Goal: Task Accomplishment & Management: Manage account settings

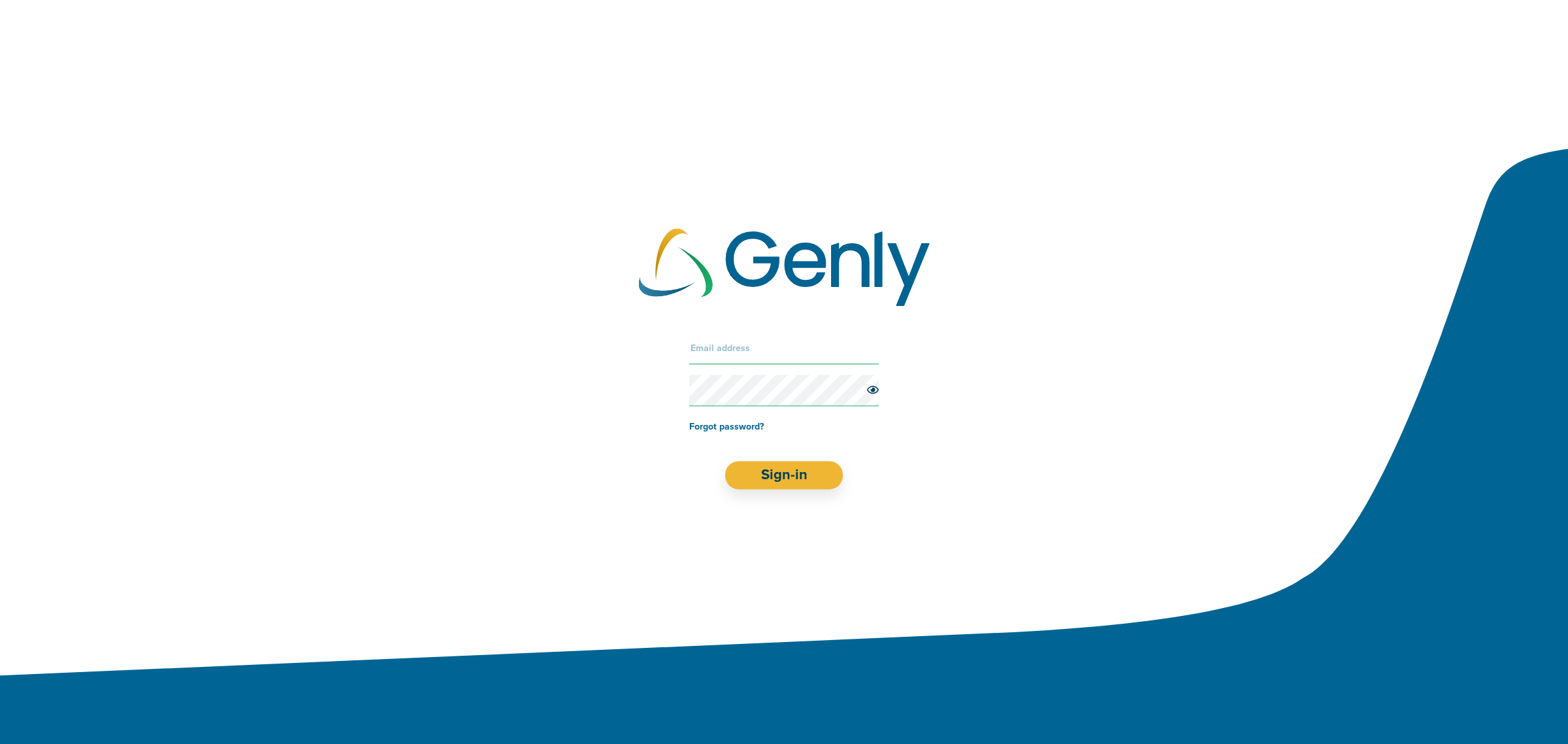
click at [723, 340] on input "text" at bounding box center [783, 348] width 189 height 31
click at [726, 352] on input "text" at bounding box center [783, 348] width 189 height 31
click at [756, 338] on input "text" at bounding box center [783, 348] width 189 height 31
paste input "[EMAIL_ADDRESS][DOMAIN_NAME]"
type input "[EMAIL_ADDRESS][DOMAIN_NAME]"
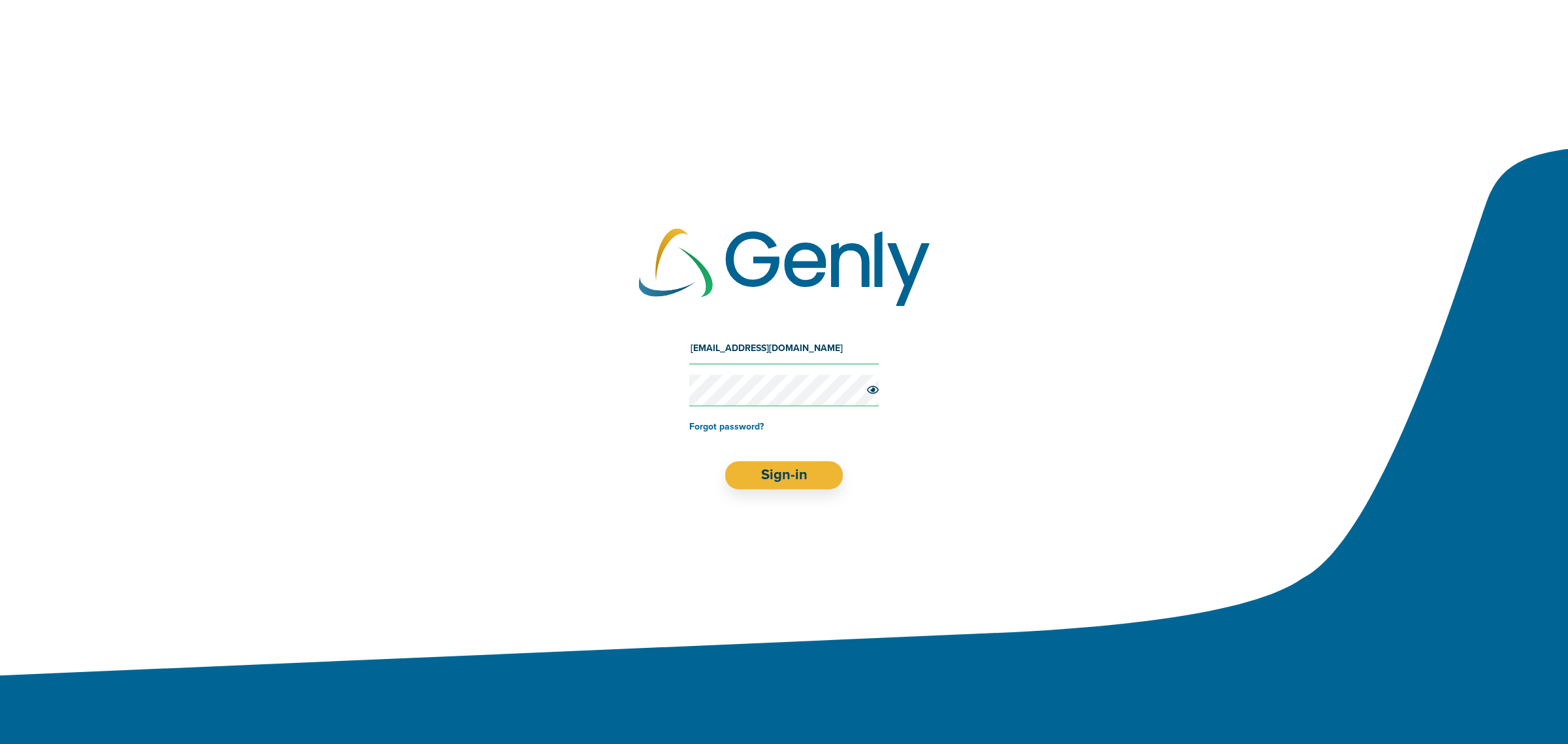
click at [768, 345] on input "[EMAIL_ADDRESS][DOMAIN_NAME]" at bounding box center [783, 348] width 189 height 31
click at [807, 477] on button "Sign-in" at bounding box center [784, 475] width 118 height 28
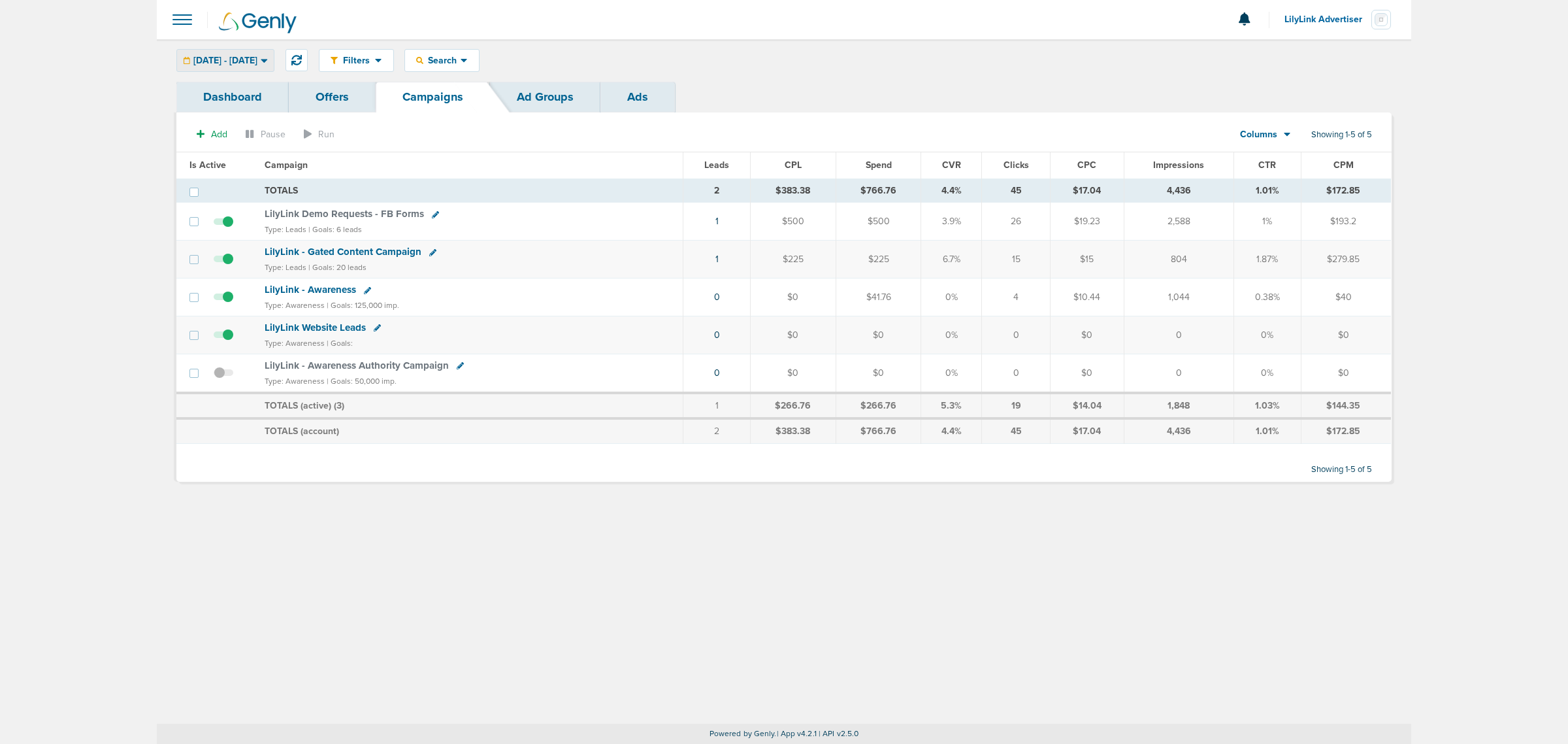
click at [274, 65] on div "[DATE] - [DATE]" at bounding box center [225, 61] width 96 height 22
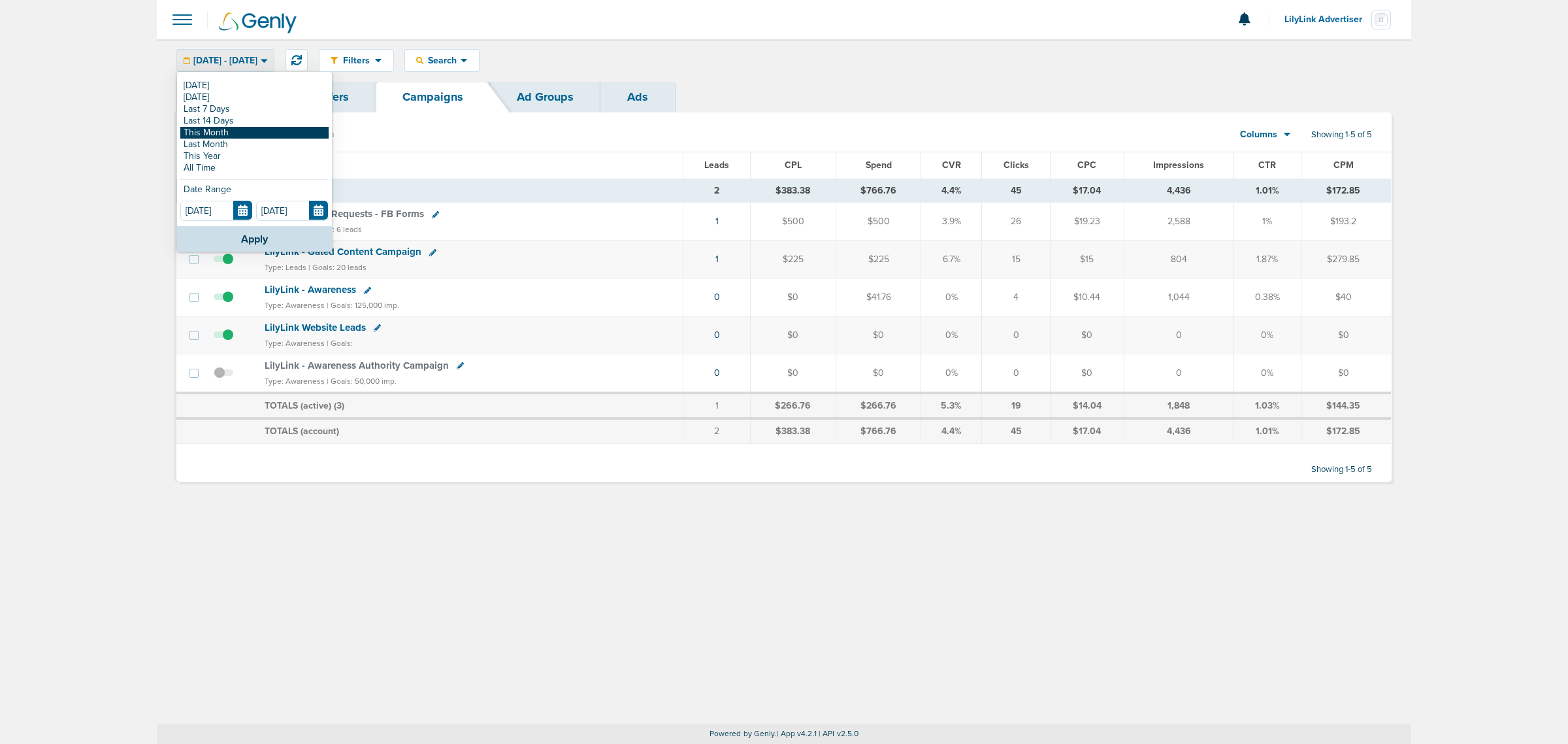
click at [240, 126] on link "This Month" at bounding box center [254, 132] width 148 height 12
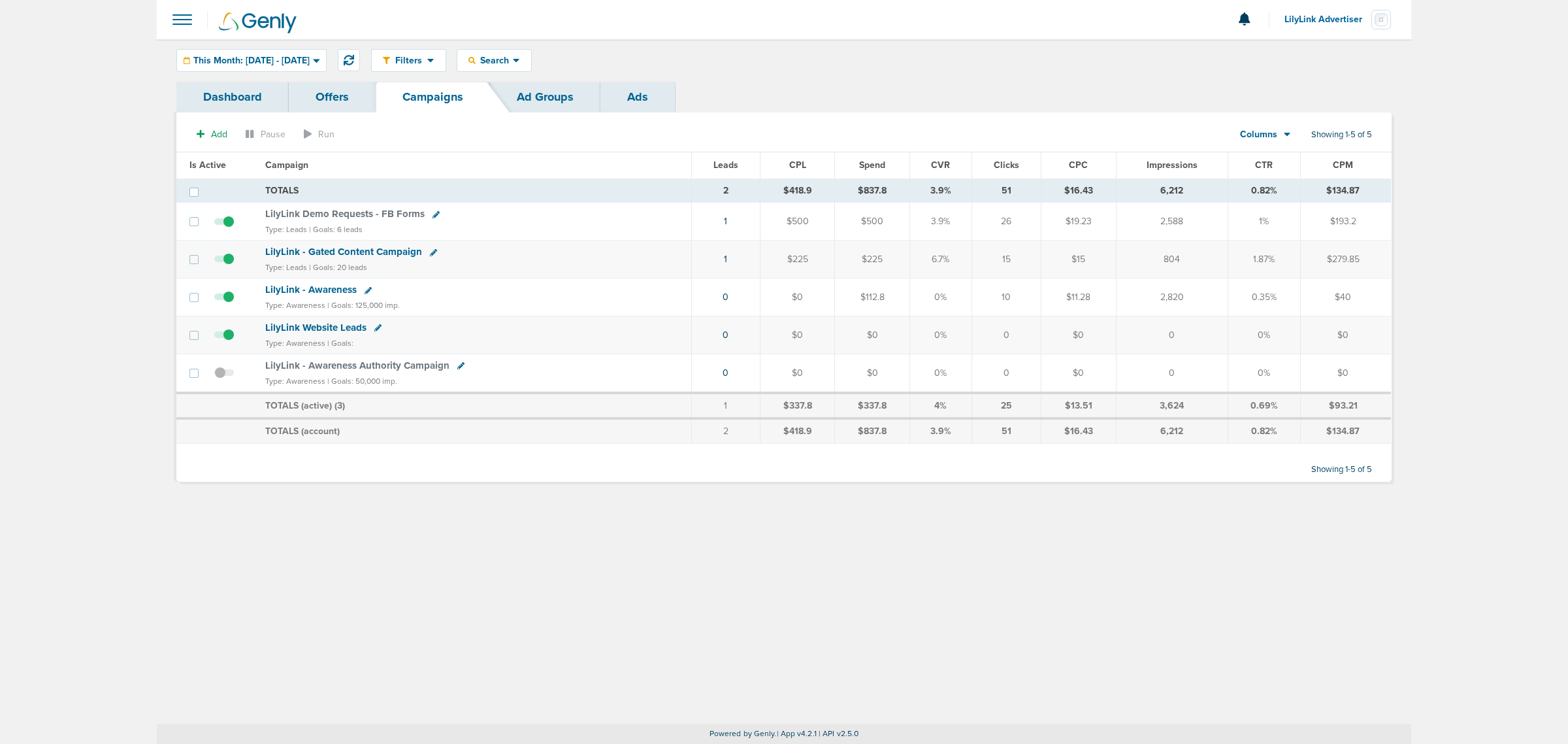
click at [956, 17] on div at bounding box center [784, 20] width 1255 height 39
click at [318, 216] on span "LilyLink Demo Requests - FB Forms" at bounding box center [345, 213] width 159 height 12
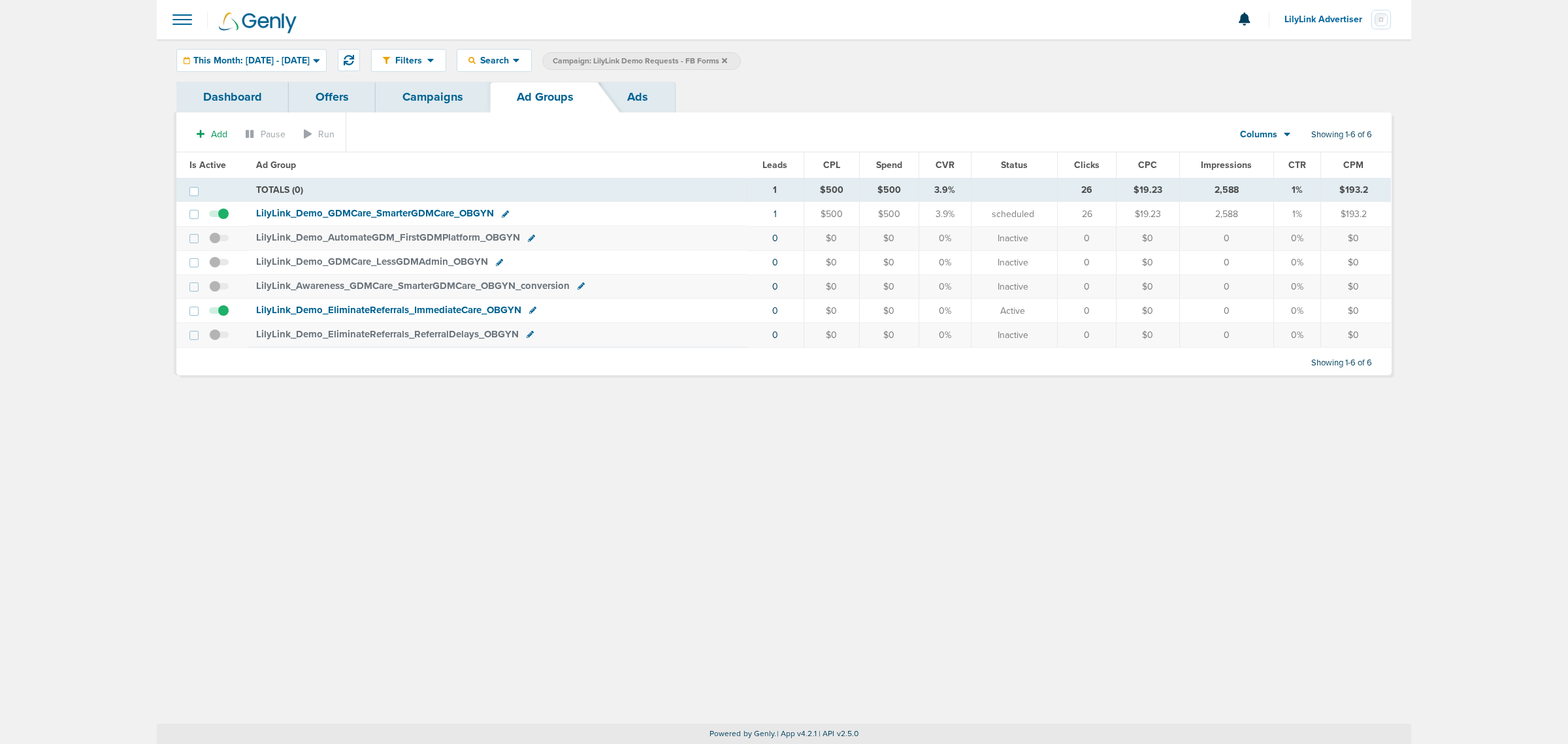
click at [431, 96] on link "Campaigns" at bounding box center [433, 97] width 114 height 31
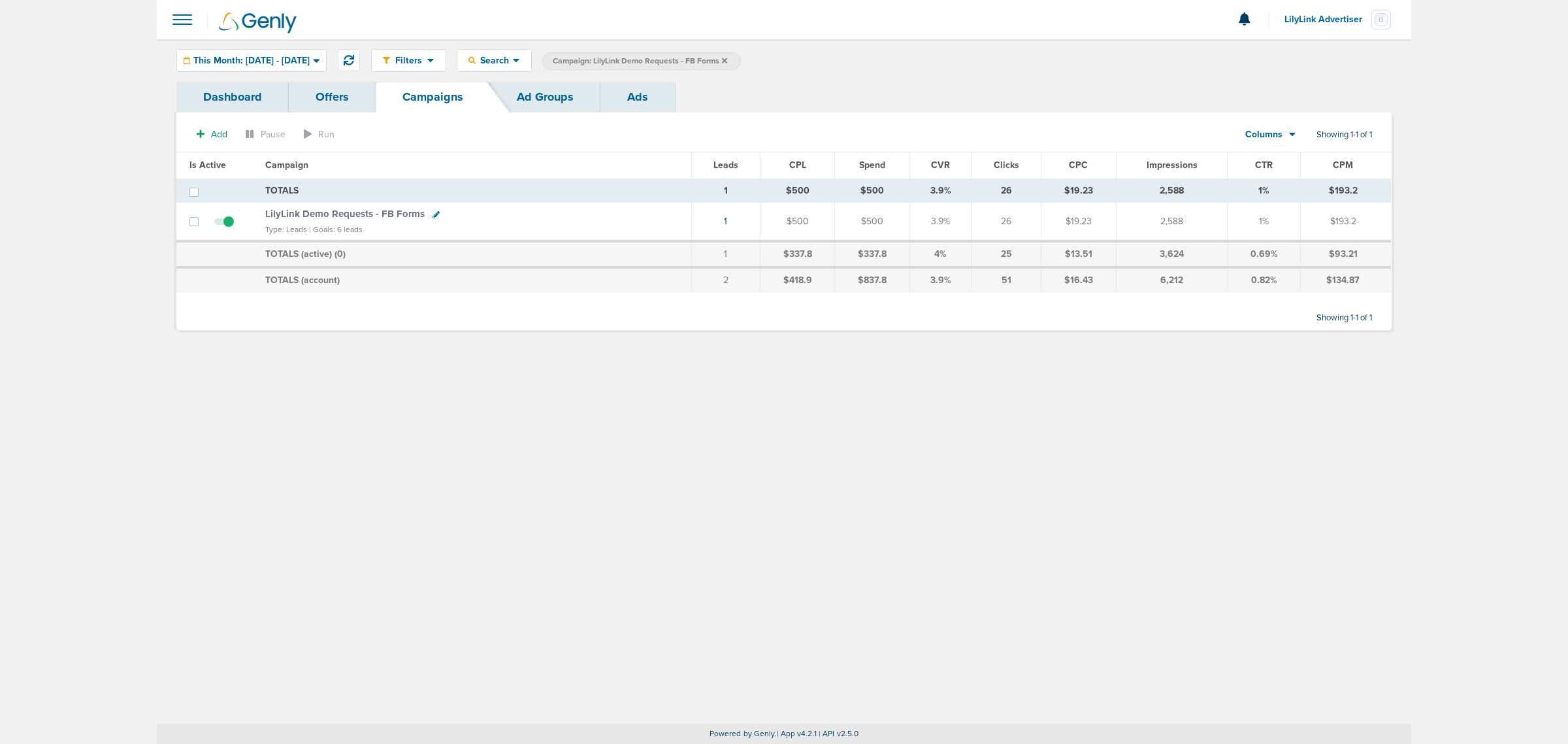
click at [727, 59] on icon at bounding box center [724, 60] width 5 height 5
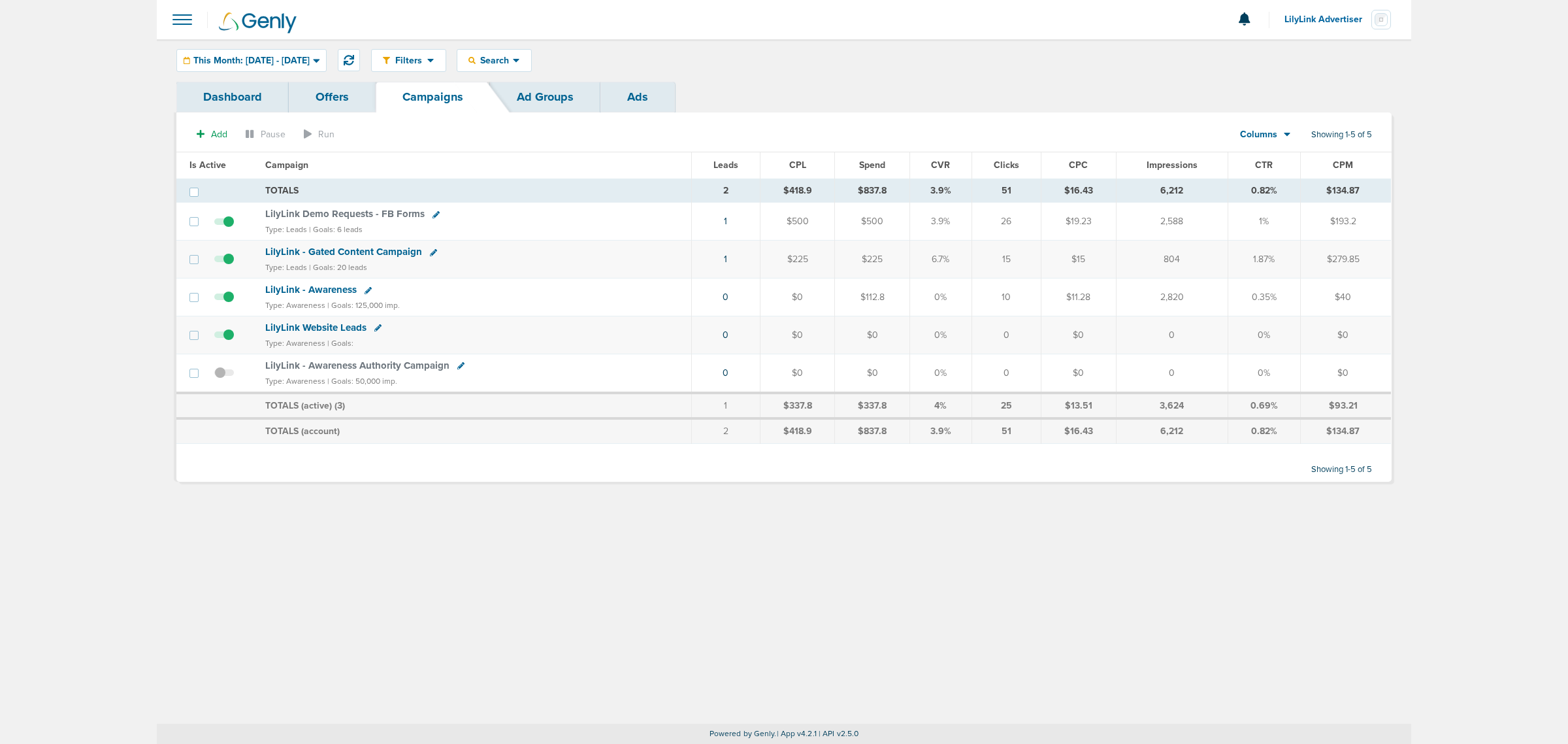
click at [356, 254] on span "LilyLink - Gated Content Campaign" at bounding box center [343, 251] width 157 height 12
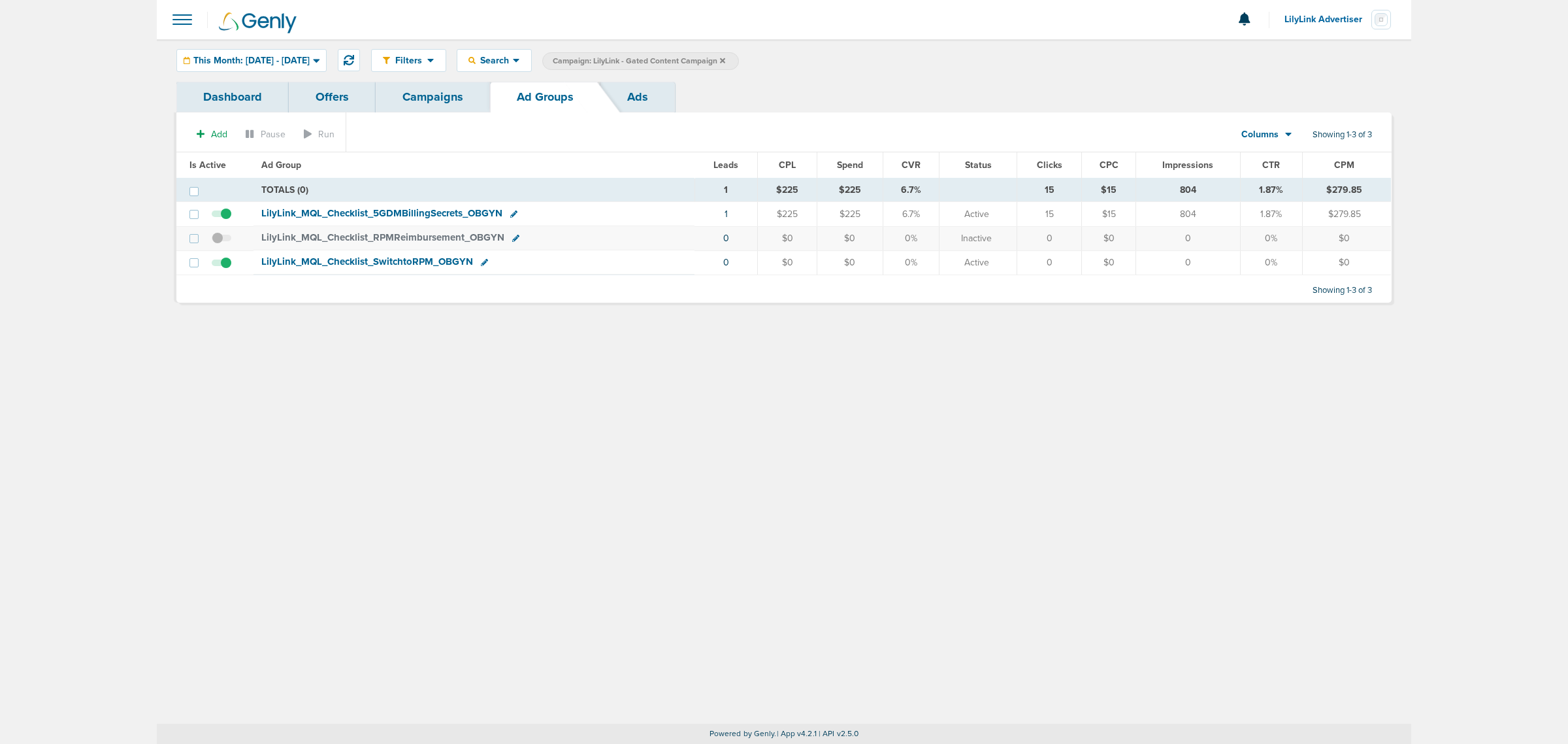
click at [451, 106] on link "Campaigns" at bounding box center [433, 97] width 114 height 31
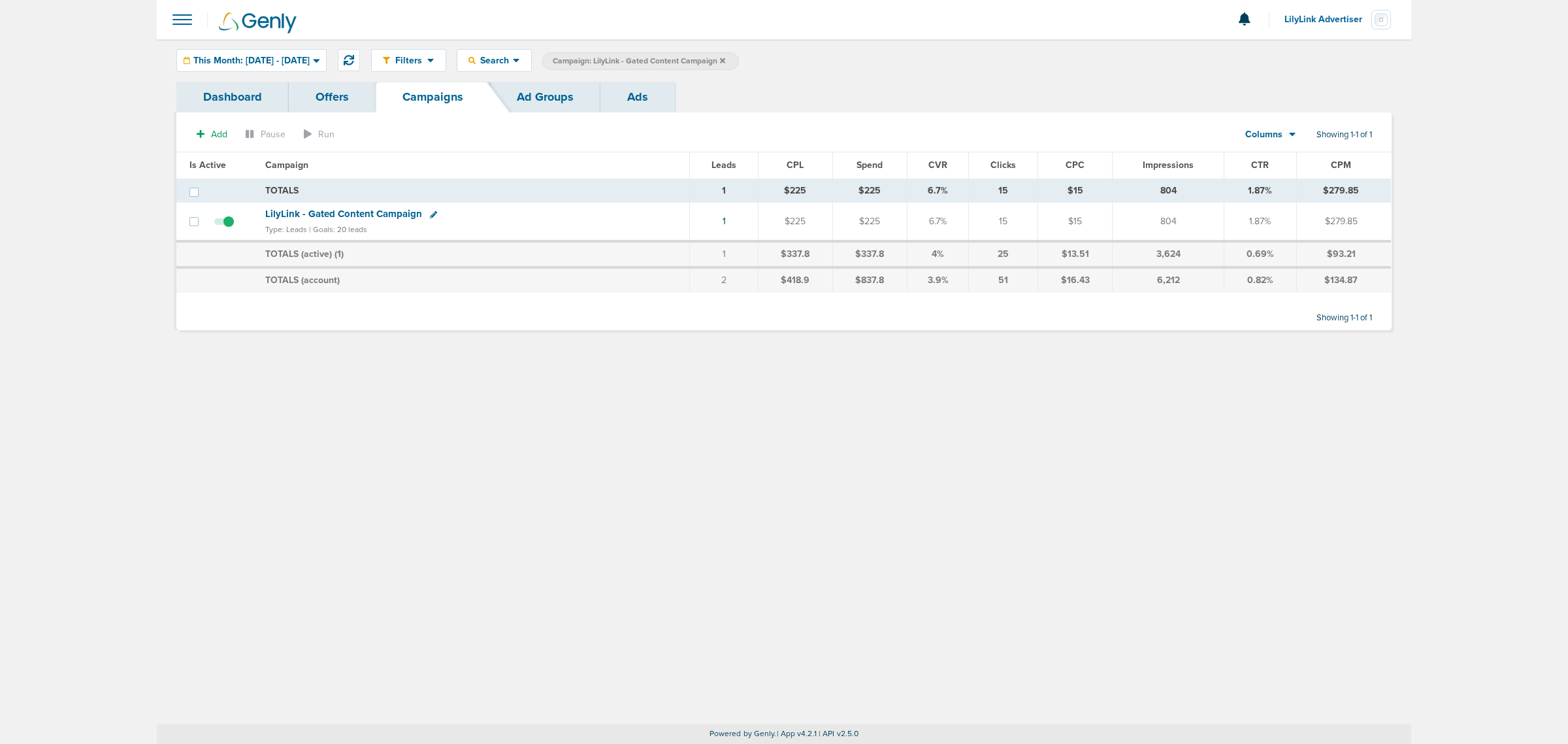
click at [725, 60] on icon at bounding box center [722, 61] width 5 height 8
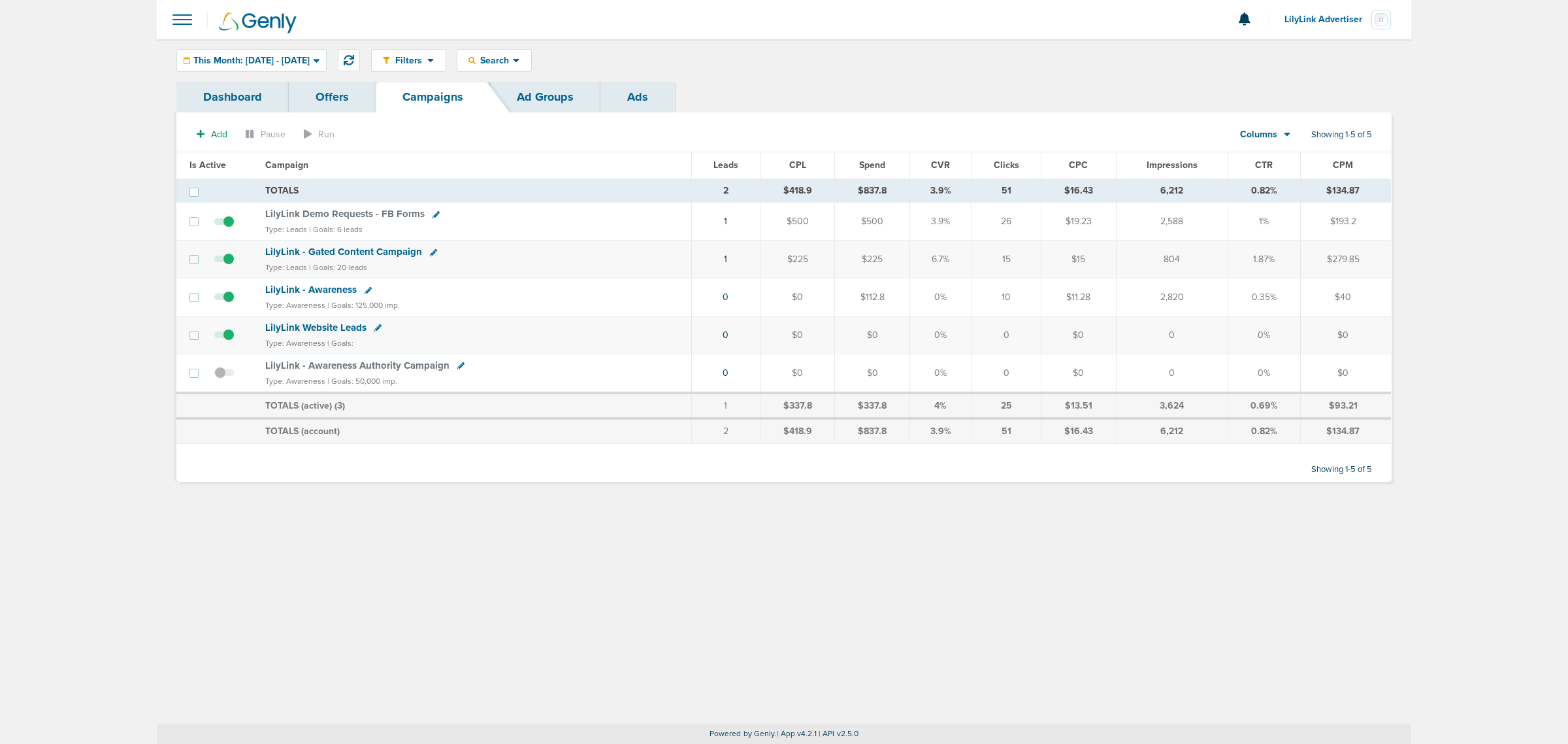
click at [363, 213] on span "LilyLink Demo Requests - FB Forms" at bounding box center [345, 213] width 159 height 12
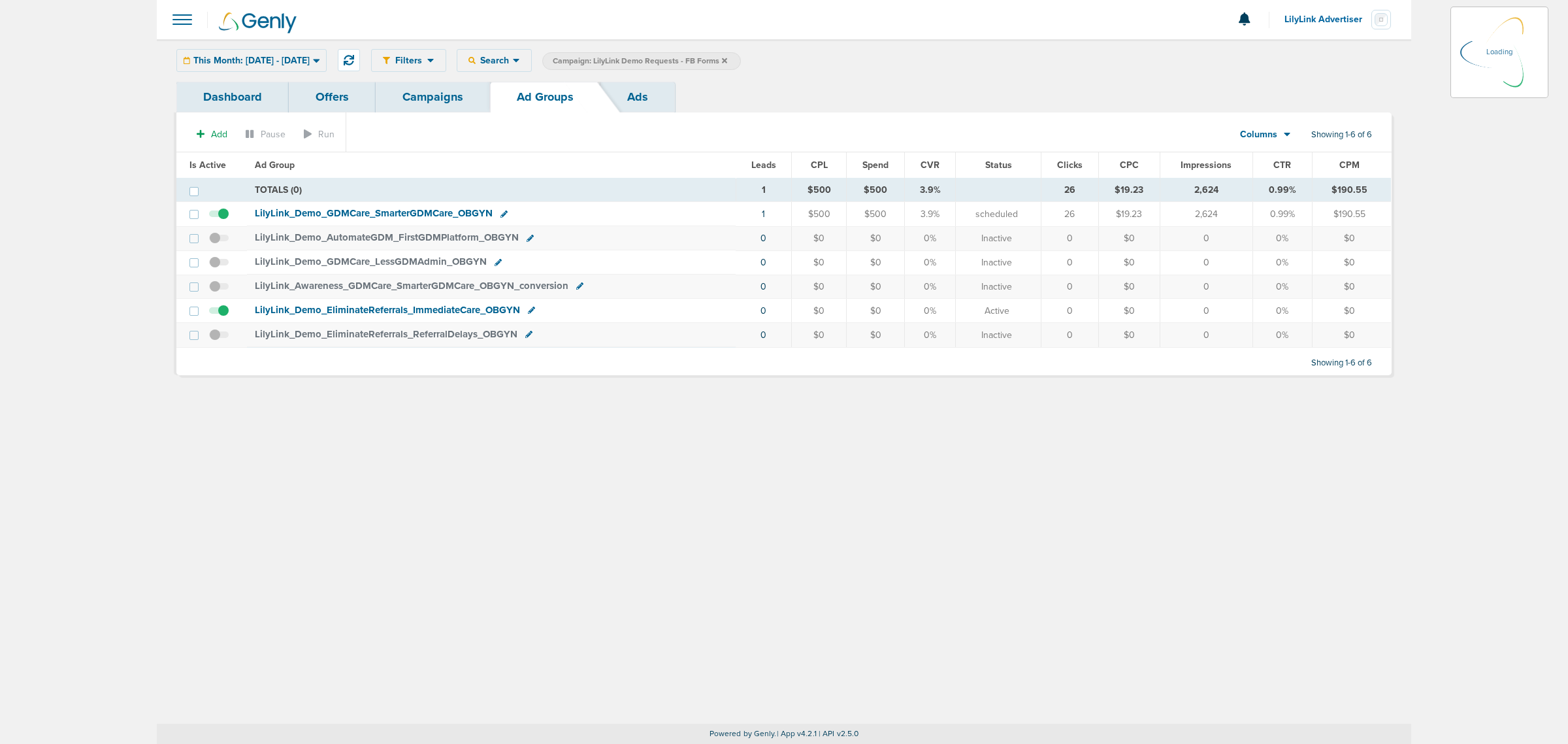
click at [429, 95] on link "Campaigns" at bounding box center [433, 97] width 114 height 31
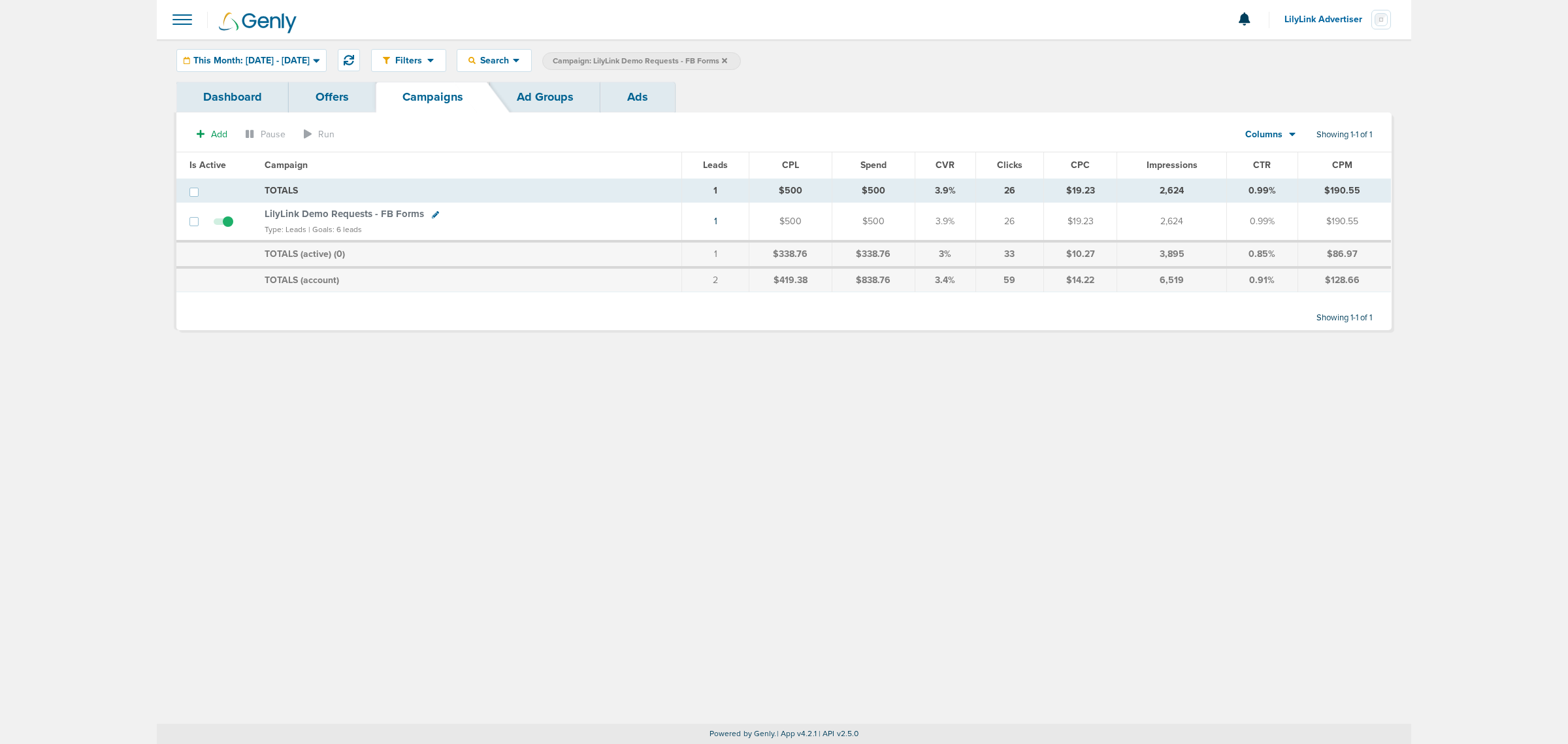
click at [727, 61] on icon at bounding box center [724, 60] width 5 height 5
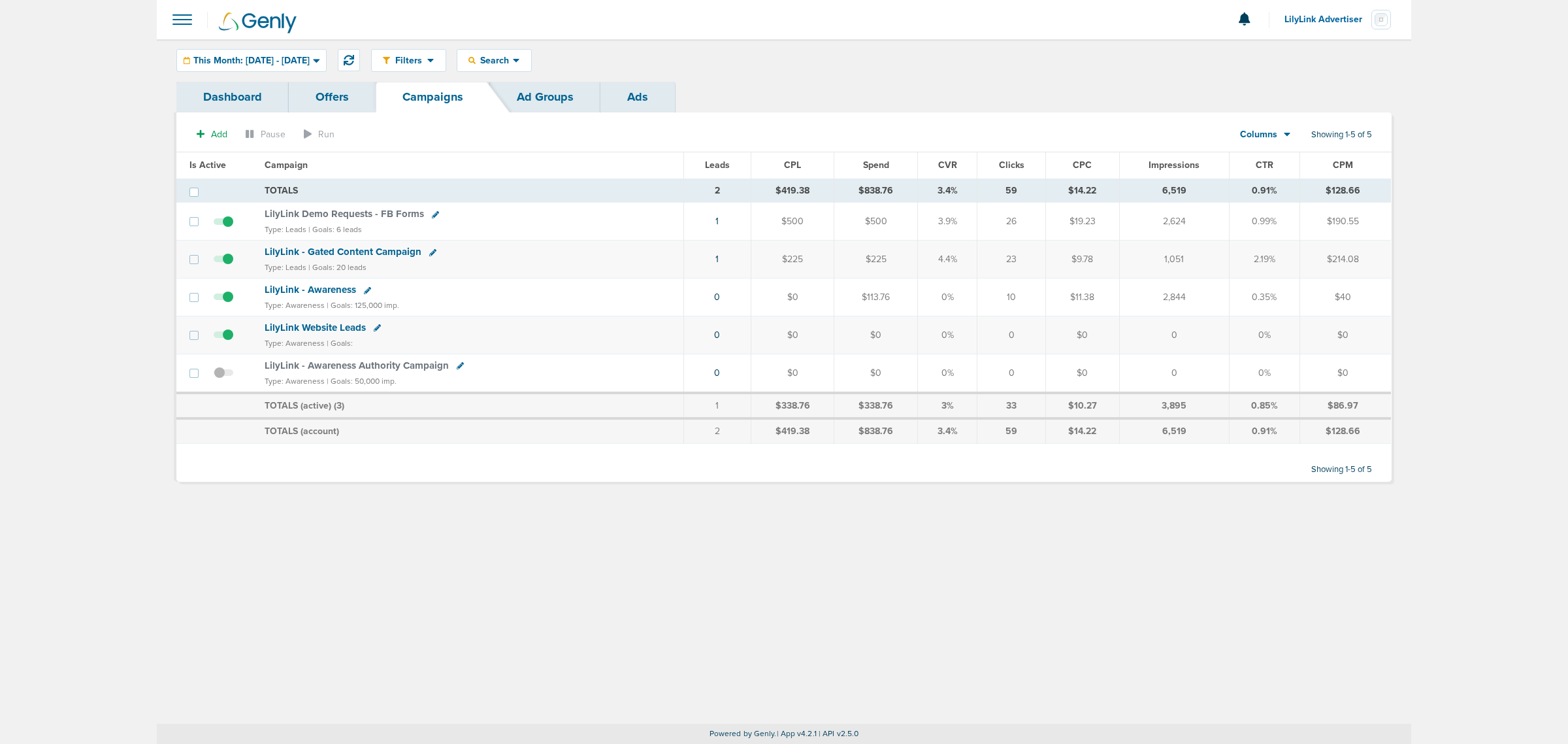
click at [1470, 200] on main "Notifications You have no unread notifications LilyLink Advertiser Profile Sign…" at bounding box center [784, 372] width 1568 height 744
click at [36, 329] on main "Notifications You have no unread notifications LilyLink Advertiser Profile Sign…" at bounding box center [784, 372] width 1568 height 744
click at [355, 213] on span "LilyLink Demo Requests - FB Forms" at bounding box center [344, 213] width 159 height 12
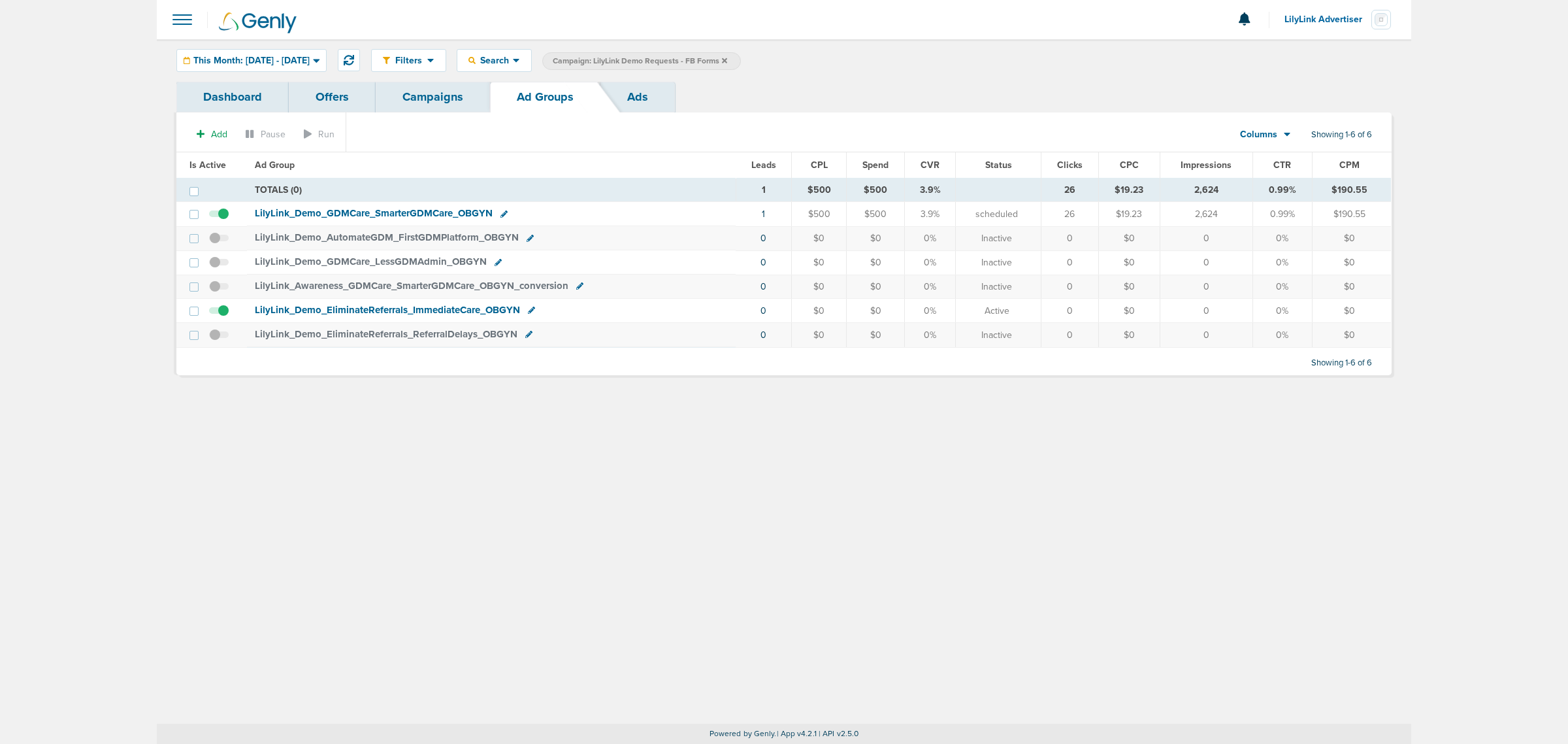
click at [416, 90] on link "Campaigns" at bounding box center [433, 97] width 114 height 31
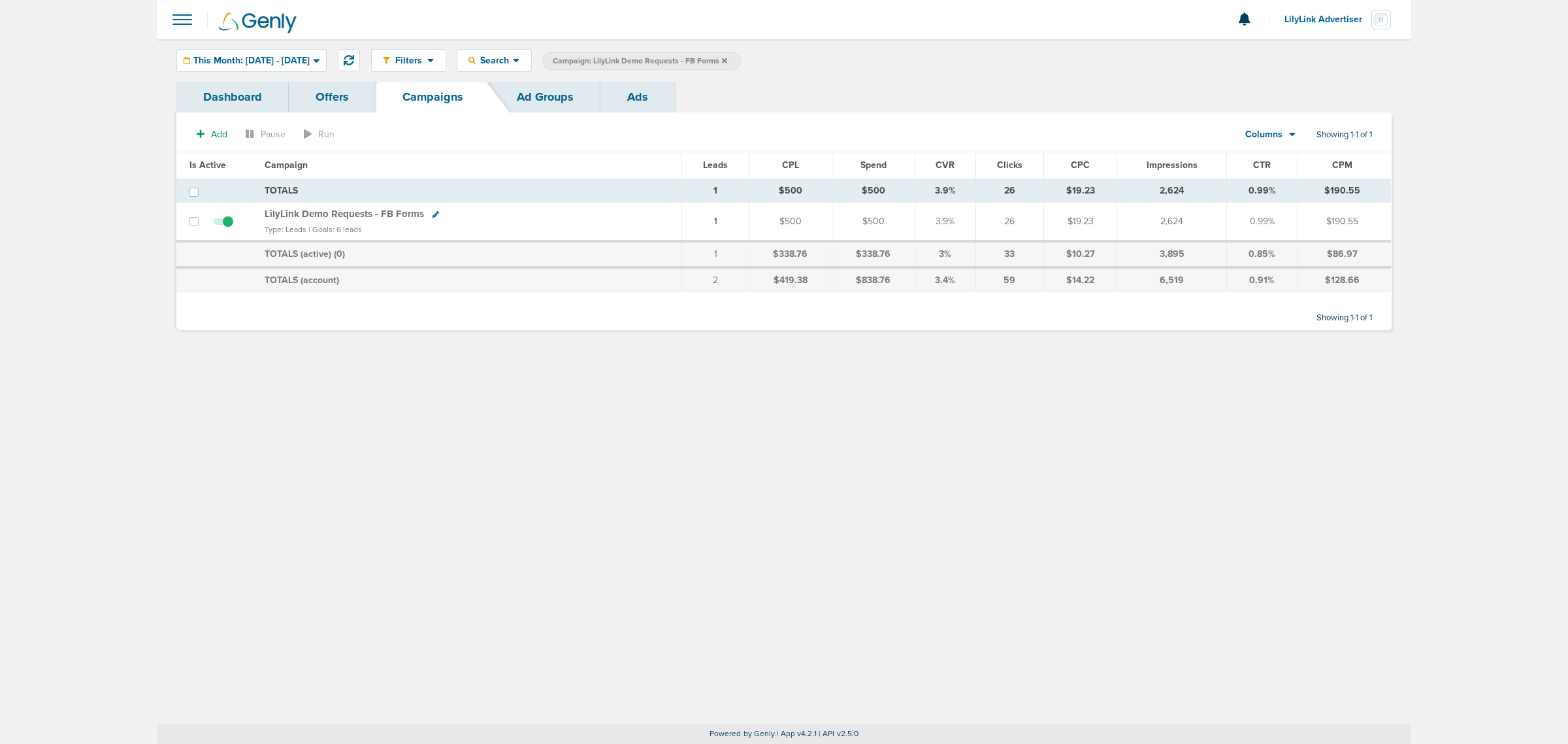
click at [727, 59] on icon at bounding box center [724, 61] width 5 height 8
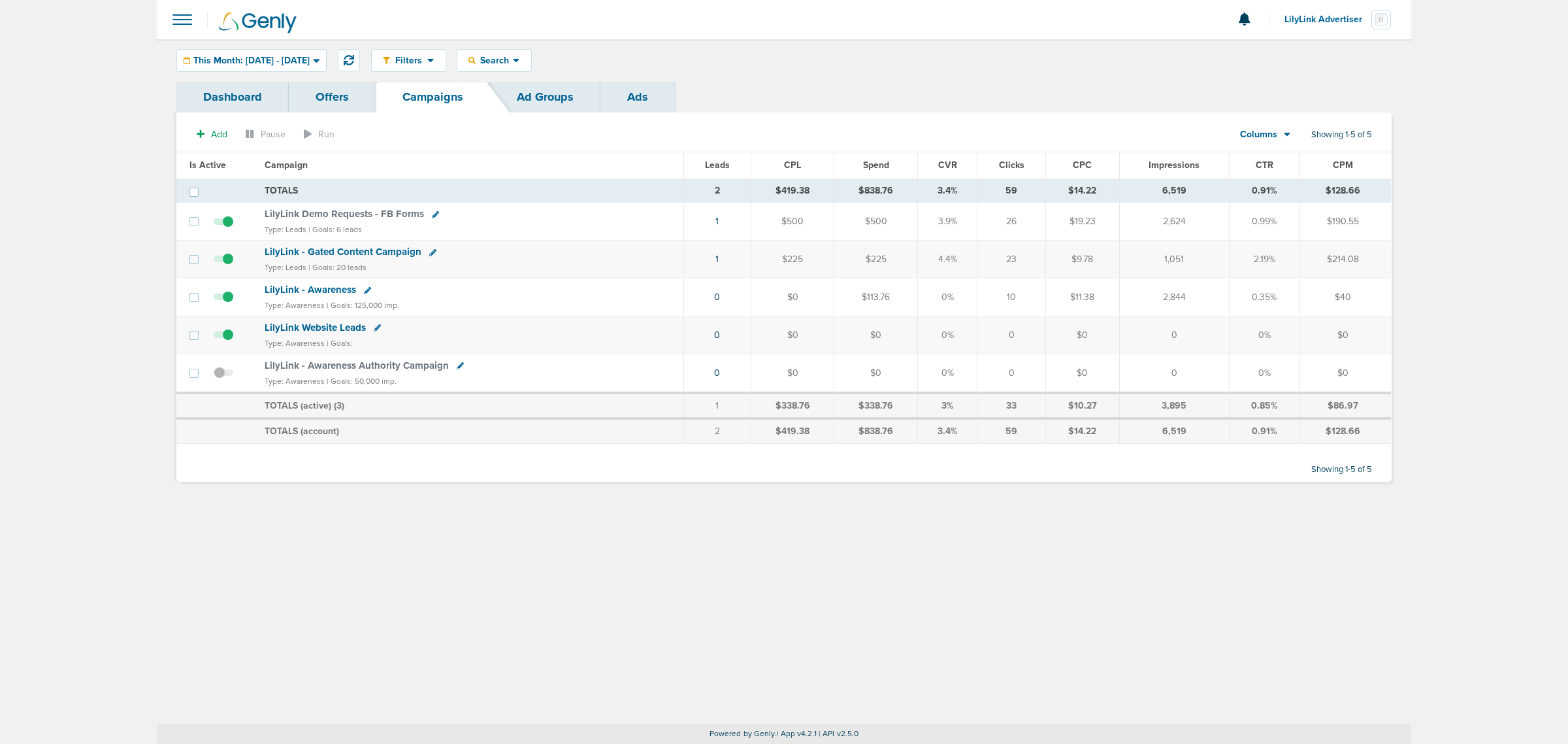
drag, startPoint x: 756, startPoint y: 67, endPoint x: 737, endPoint y: 65, distance: 19.1
click at [737, 65] on div "Filters Active Only Settings Status Active Inactive Objectives MQL SQL Traffic …" at bounding box center [881, 60] width 1021 height 23
drag, startPoint x: 945, startPoint y: 58, endPoint x: 772, endPoint y: 59, distance: 173.0
click at [945, 58] on div "Filters Active Only Settings Status Active Inactive Objectives MQL SQL Traffic …" at bounding box center [881, 60] width 1021 height 23
click at [951, 596] on div "Filters Active Only Settings Status Active Inactive Objectives MQL SQL Traffic …" at bounding box center [784, 382] width 1255 height 684
